Goal: Go to known website: Access a specific website the user already knows

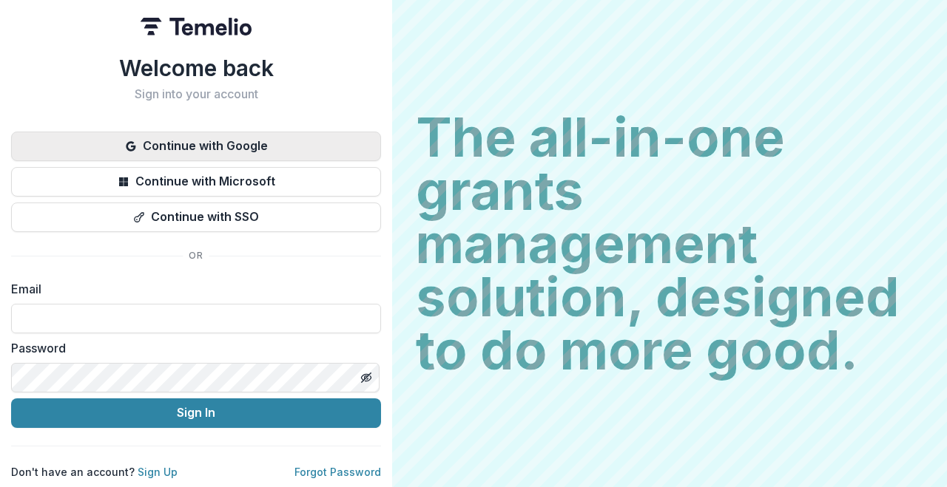
click at [305, 145] on button "Continue with Google" at bounding box center [196, 147] width 370 height 30
